Goal: Information Seeking & Learning: Learn about a topic

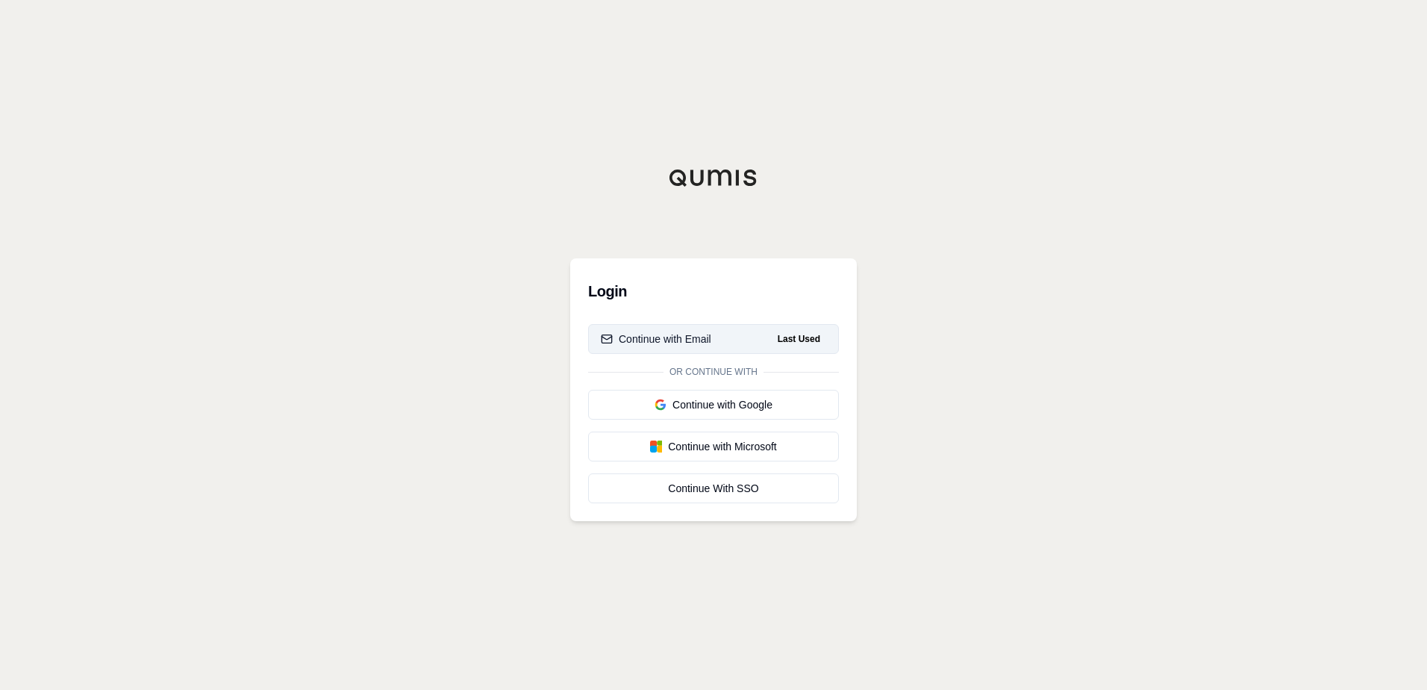
click at [684, 341] on div "Continue with Email" at bounding box center [656, 338] width 110 height 15
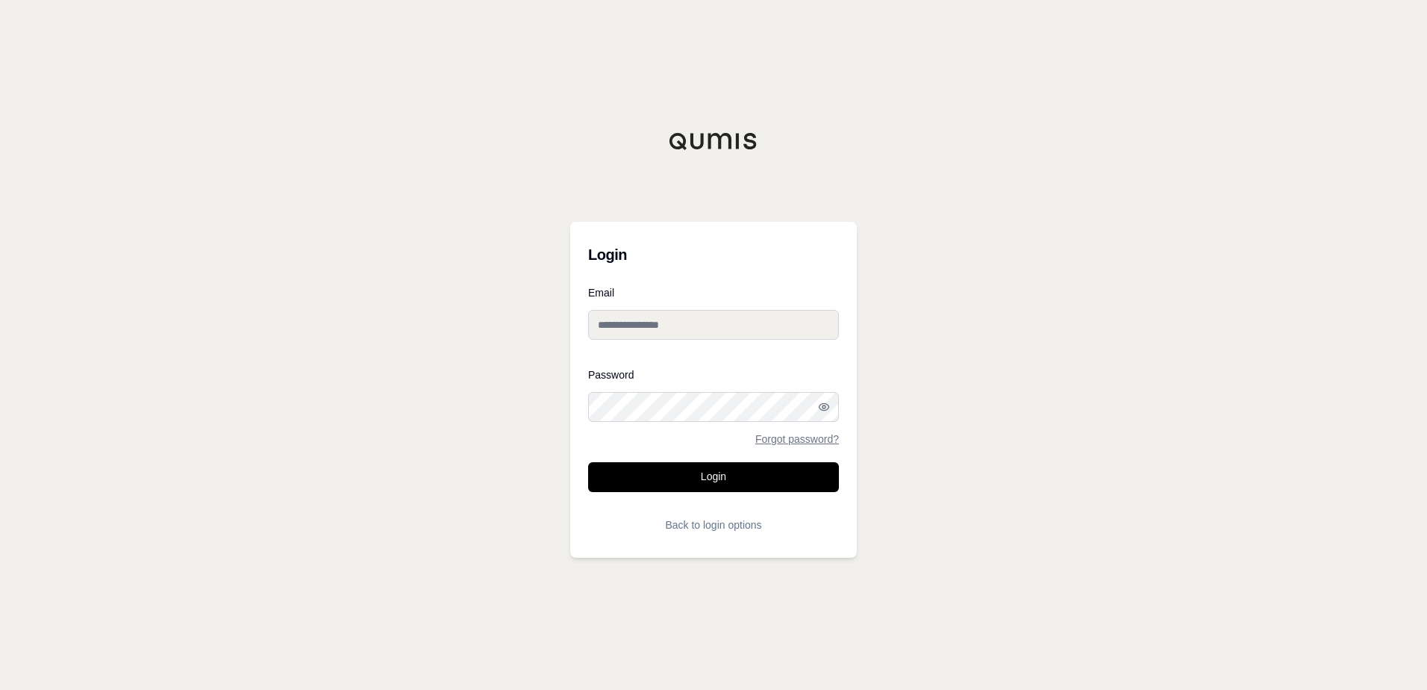
type input "**********"
click at [692, 478] on button "Login" at bounding box center [713, 477] width 251 height 30
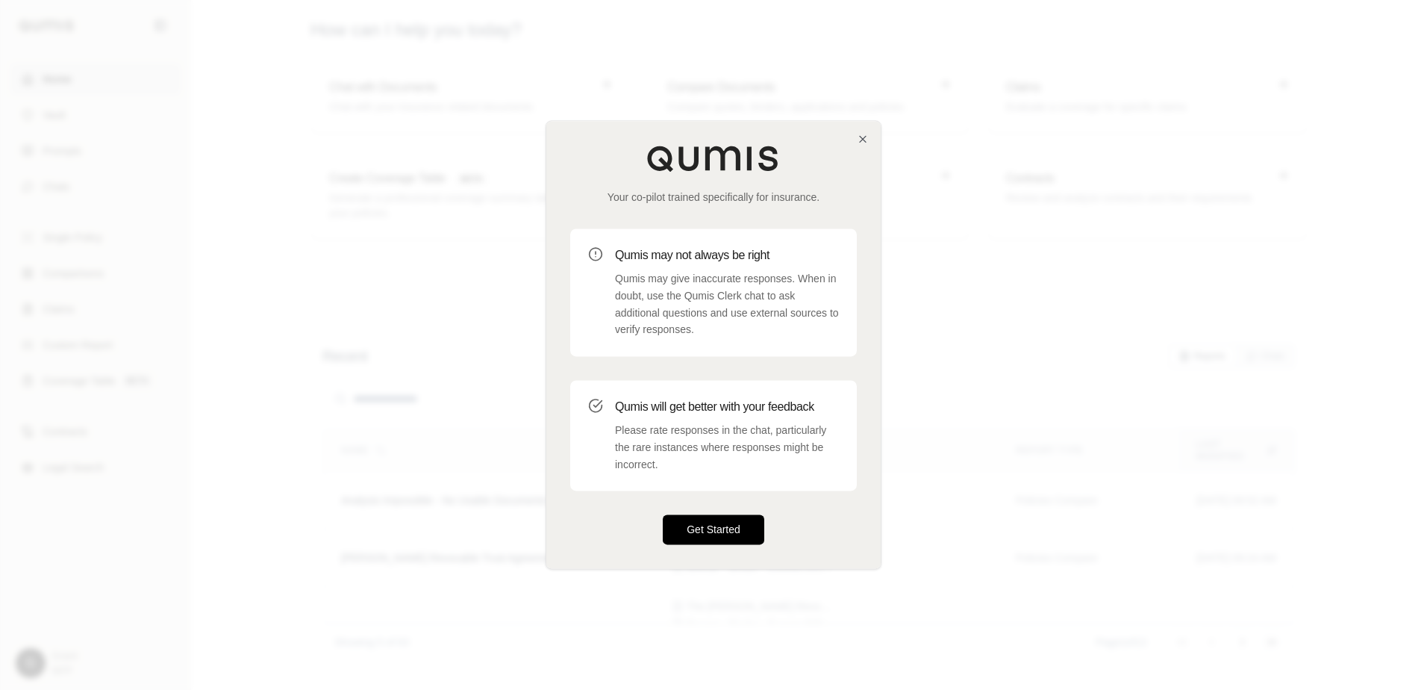
click at [734, 523] on button "Get Started" at bounding box center [714, 530] width 102 height 30
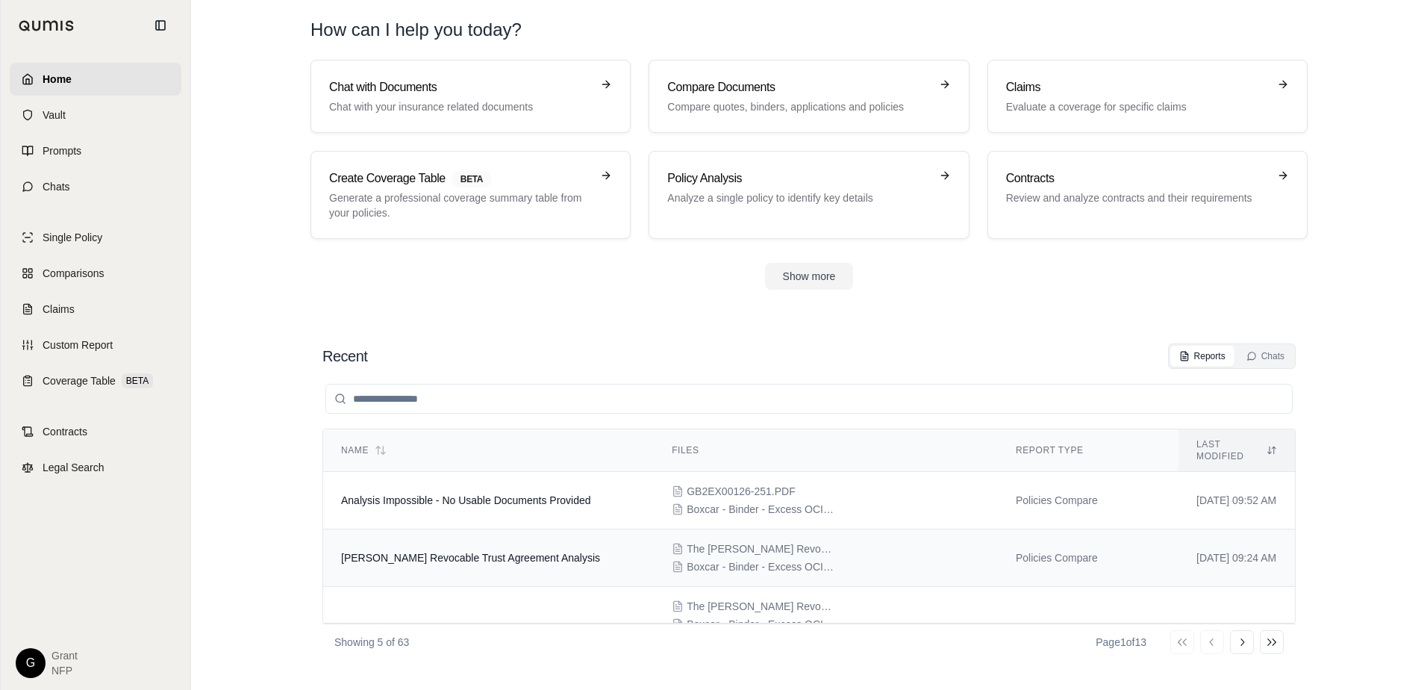
click at [854, 548] on div "The [PERSON_NAME] Revocable Trust - P03XC0000089010.pdf Boxcar - Binder - Exces…" at bounding box center [826, 557] width 308 height 33
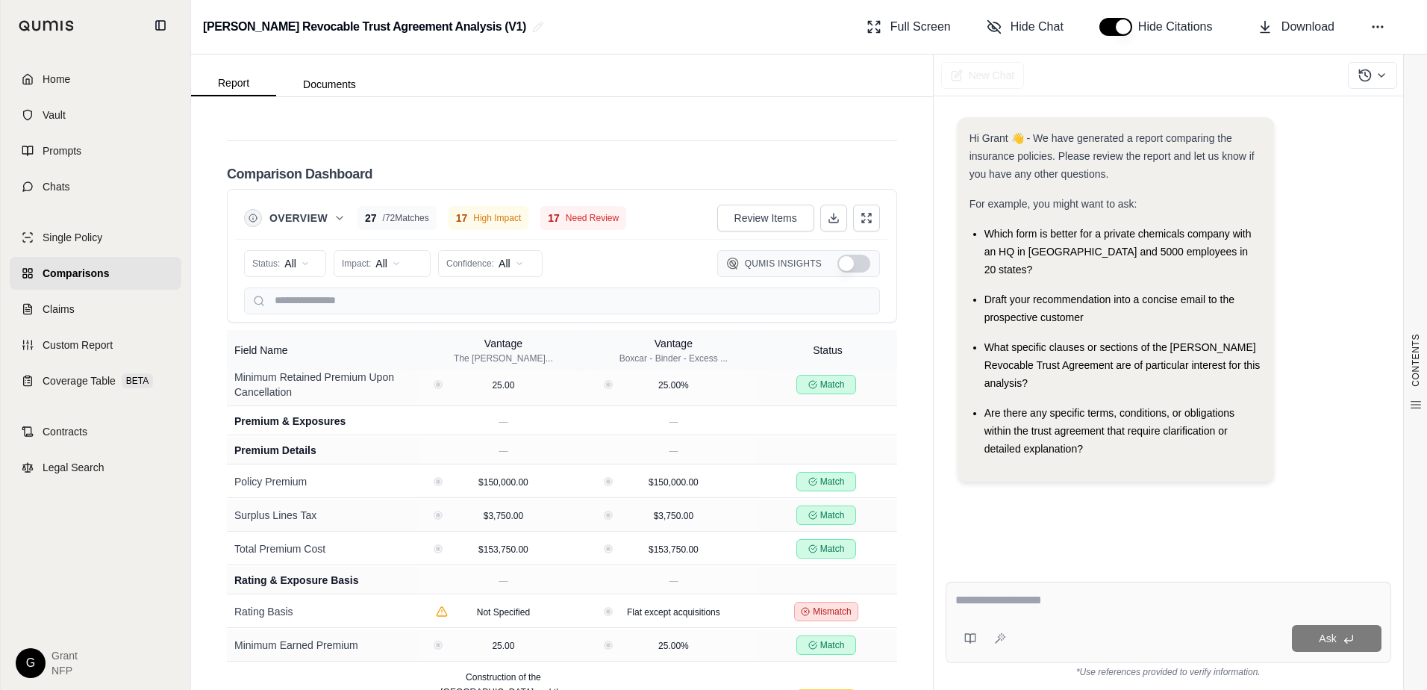
scroll to position [970, 0]
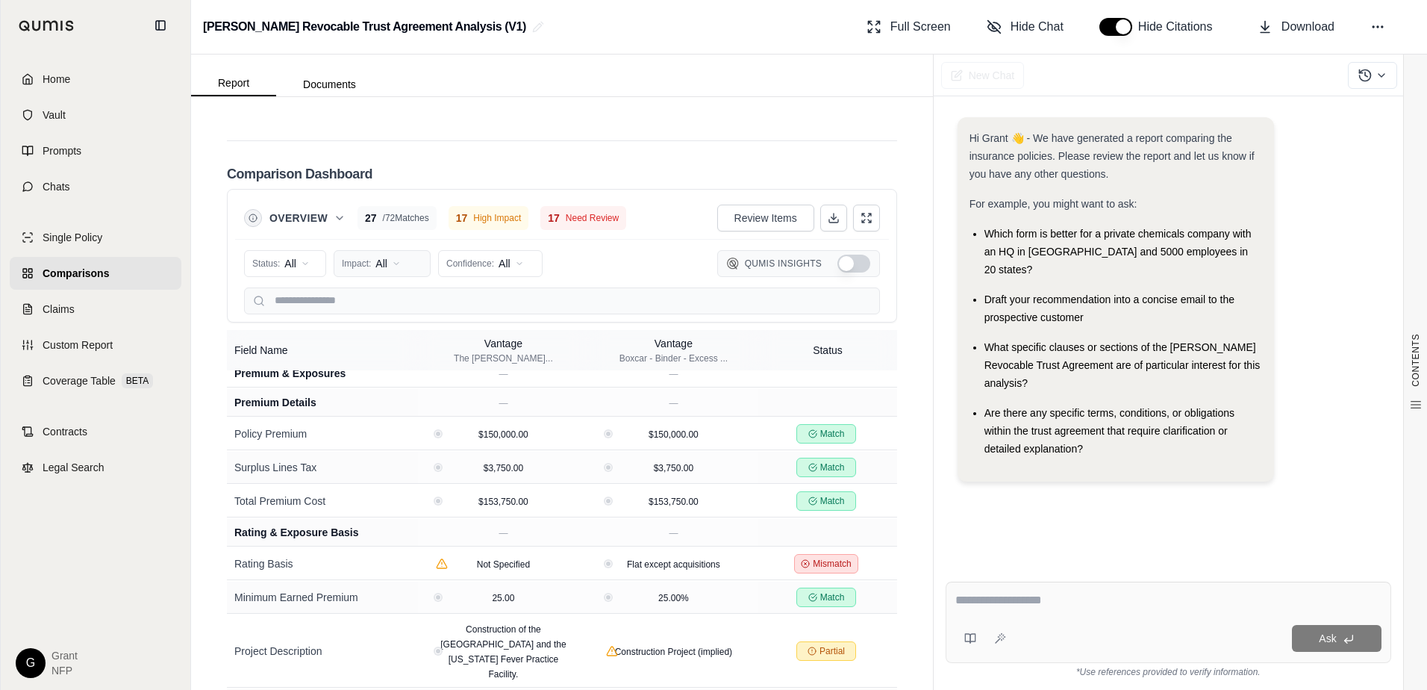
click at [374, 303] on html "Home Vault Prompts Chats Single Policy Comparisons Claims Custom Report Coverag…" at bounding box center [713, 345] width 1427 height 690
click at [475, 305] on html "Home Vault Prompts Chats Single Policy Comparisons Claims Custom Report Coverag…" at bounding box center [713, 345] width 1427 height 690
click at [491, 360] on span "High (≥80%)" at bounding box center [483, 355] width 70 height 15
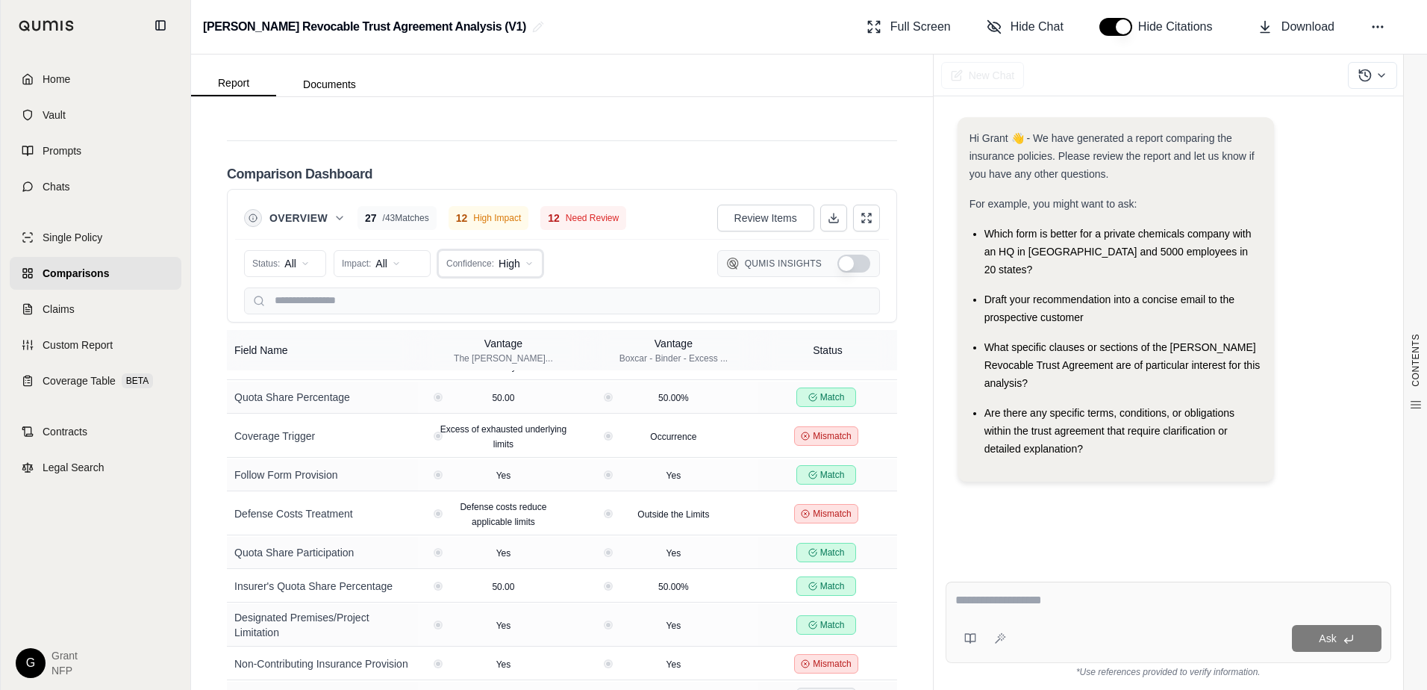
scroll to position [896, 0]
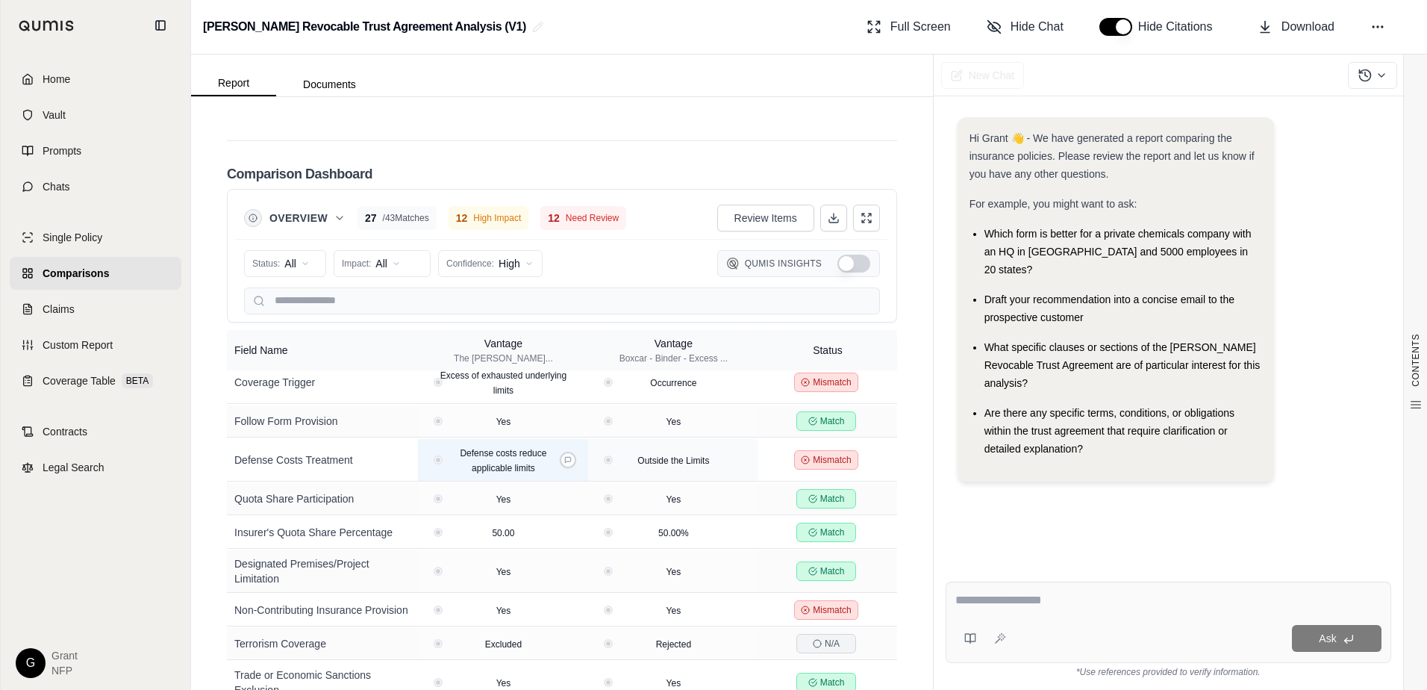
click at [493, 470] on span "Defense costs reduce applicable limits" at bounding box center [503, 460] width 87 height 25
